Goal: Task Accomplishment & Management: Complete application form

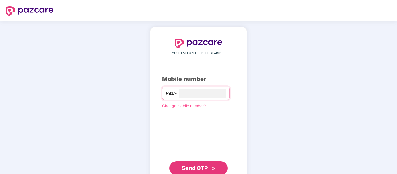
type input "**********"
click at [194, 168] on span "Send OTP" at bounding box center [195, 168] width 26 height 6
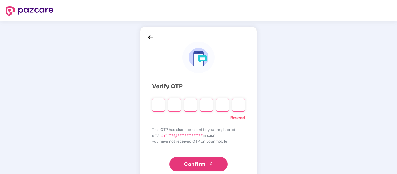
paste input "*"
type input "*"
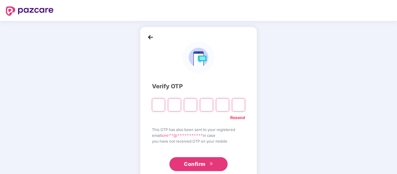
type input "*"
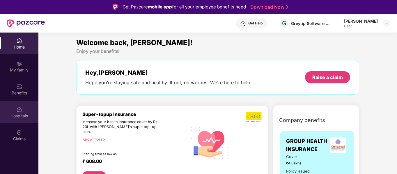
click at [21, 113] on div "Hospitals" at bounding box center [19, 116] width 38 height 6
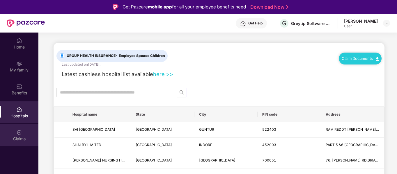
click at [23, 131] on div "Claims" at bounding box center [19, 136] width 38 height 22
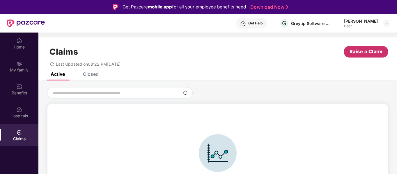
click at [367, 50] on span "Raise a Claim" at bounding box center [365, 51] width 33 height 7
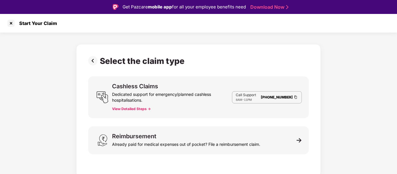
scroll to position [14, 0]
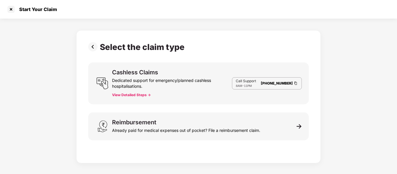
click at [268, 81] on link "[PHONE_NUMBER]" at bounding box center [277, 83] width 32 height 4
click at [129, 94] on button "View Detailed Steps ->" at bounding box center [131, 95] width 39 height 5
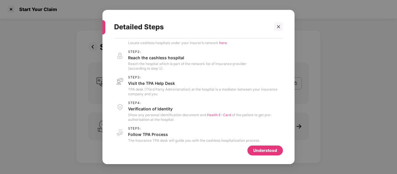
scroll to position [22, 0]
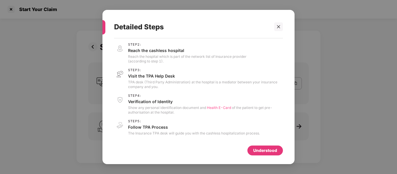
click at [265, 150] on div "Understood" at bounding box center [265, 150] width 24 height 6
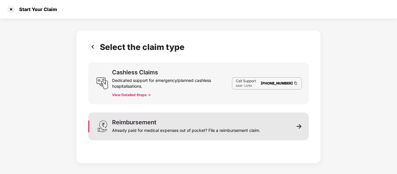
click at [296, 125] on img at bounding box center [298, 126] width 5 height 5
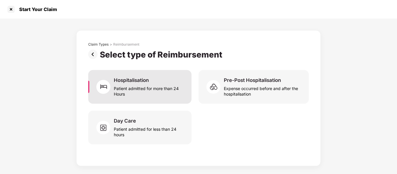
click at [122, 95] on div "Patient admitted for more than 24 Hours" at bounding box center [149, 89] width 71 height 13
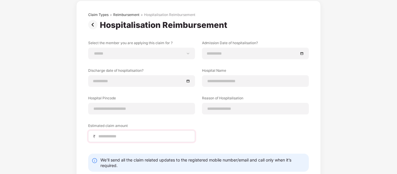
scroll to position [27, 0]
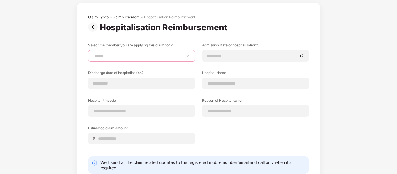
click at [127, 57] on select "****** ******" at bounding box center [141, 56] width 97 height 5
select select "**********"
click at [93, 54] on select "****** ******" at bounding box center [141, 56] width 97 height 5
click at [211, 56] on input at bounding box center [252, 56] width 91 height 6
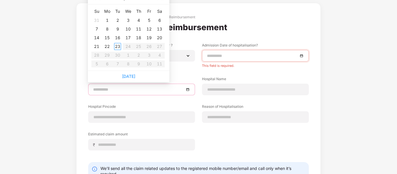
click at [139, 81] on body "Get Pazcare mobile app for all your employee benefits need Download Now Start Y…" at bounding box center [198, 73] width 397 height 174
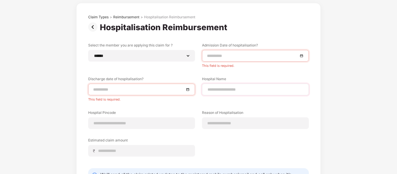
click at [223, 86] on div at bounding box center [255, 90] width 107 height 12
click at [161, 123] on input at bounding box center [141, 123] width 97 height 6
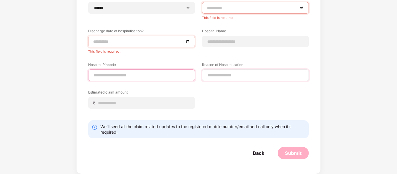
scroll to position [75, 0]
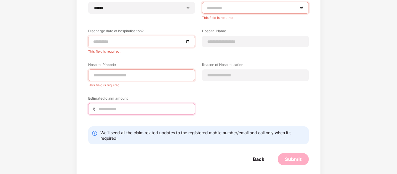
click at [147, 100] on div "Estimated claim amount ₹" at bounding box center [141, 105] width 107 height 19
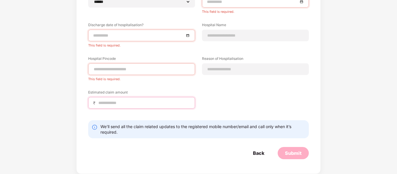
scroll to position [81, 0]
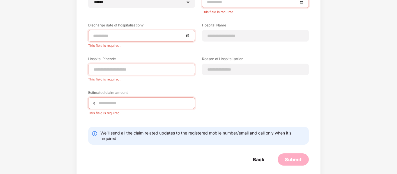
click at [253, 149] on form "Select the member you are applying this claim for ? ****** ****** Admission Dat…" at bounding box center [198, 77] width 221 height 177
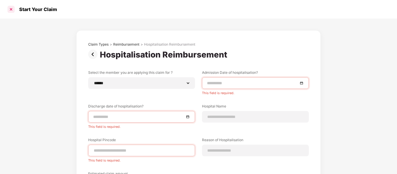
click at [11, 8] on div at bounding box center [10, 9] width 9 height 9
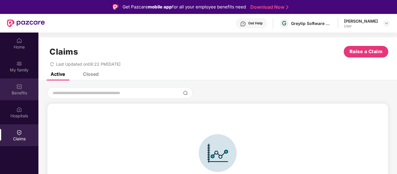
click at [18, 81] on div "Benefits" at bounding box center [19, 90] width 38 height 22
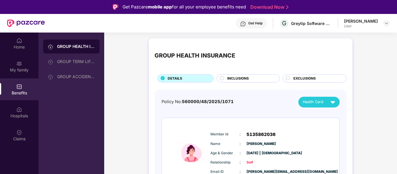
scroll to position [23, 0]
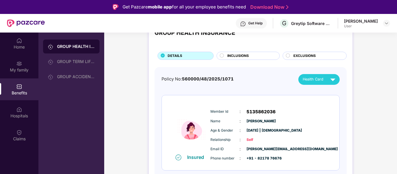
click at [228, 54] on span "INCLUSIONS" at bounding box center [238, 56] width 22 height 6
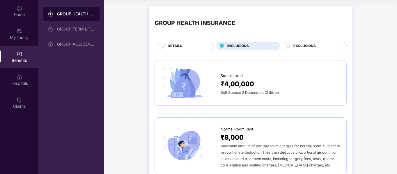
scroll to position [0, 0]
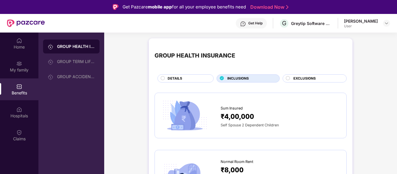
click at [295, 76] on span "EXCLUSIONS" at bounding box center [304, 79] width 22 height 6
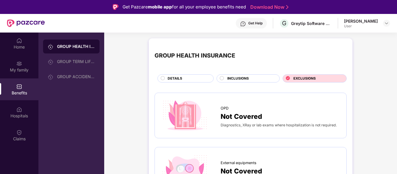
click at [200, 78] on div "DETAILS" at bounding box center [188, 79] width 46 height 6
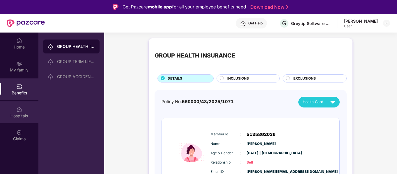
click at [19, 116] on div "Hospitals" at bounding box center [19, 116] width 38 height 6
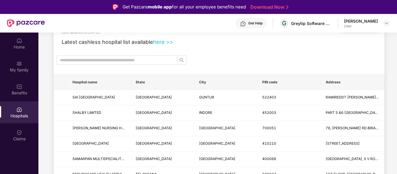
scroll to position [33, 0]
click at [164, 42] on link "here >>" at bounding box center [163, 41] width 20 height 6
click at [371, 22] on div "[PERSON_NAME]" at bounding box center [361, 21] width 34 height 6
click at [385, 23] on img at bounding box center [386, 23] width 5 height 5
click at [330, 58] on span "S" at bounding box center [330, 54] width 3 height 7
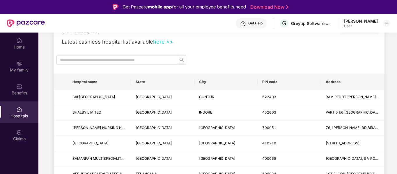
click at [331, 42] on div "Latest cashless hospital list available here >>" at bounding box center [218, 40] width 325 height 11
click at [26, 74] on div "My family" at bounding box center [19, 67] width 38 height 22
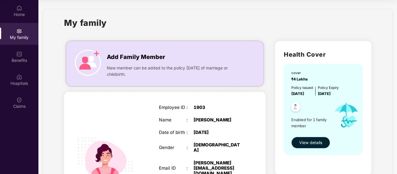
scroll to position [0, 0]
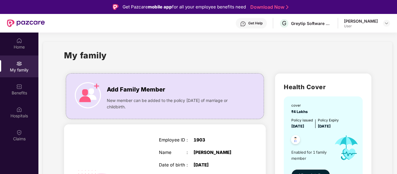
click at [367, 25] on div "User" at bounding box center [361, 26] width 34 height 5
click at [381, 25] on div "[PERSON_NAME] User" at bounding box center [367, 23] width 46 height 10
click at [386, 24] on img at bounding box center [386, 23] width 5 height 5
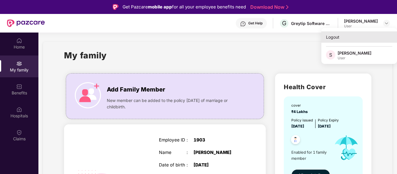
click at [342, 38] on div "Logout" at bounding box center [359, 36] width 76 height 11
